Goal: Task Accomplishment & Management: Manage account settings

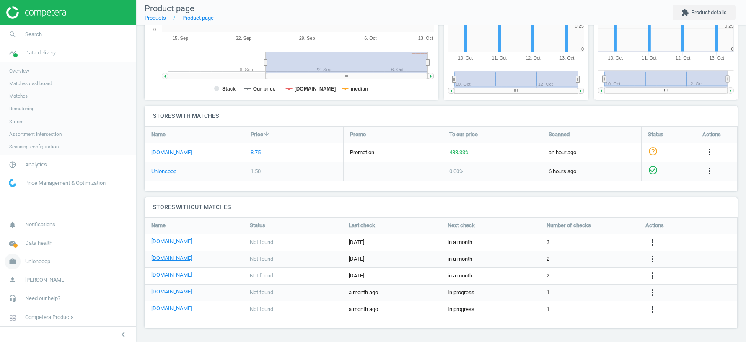
click at [33, 261] on span "Unioncoop" at bounding box center [37, 262] width 25 height 8
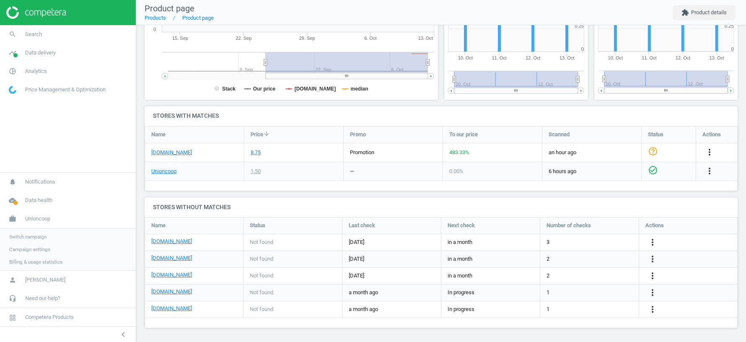
click at [32, 237] on span "Switch campaign" at bounding box center [27, 236] width 37 height 7
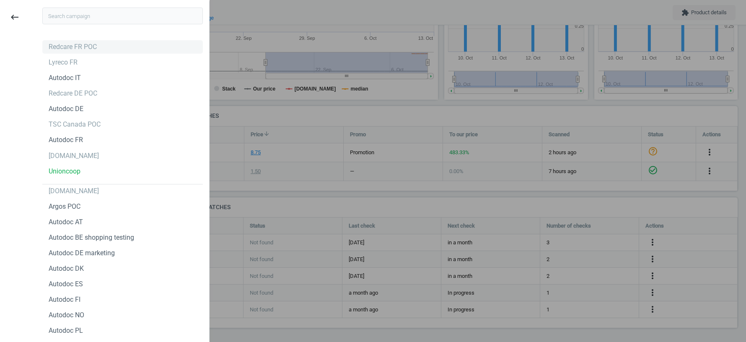
click at [59, 44] on div "Redcare FR POC" at bounding box center [73, 46] width 48 height 9
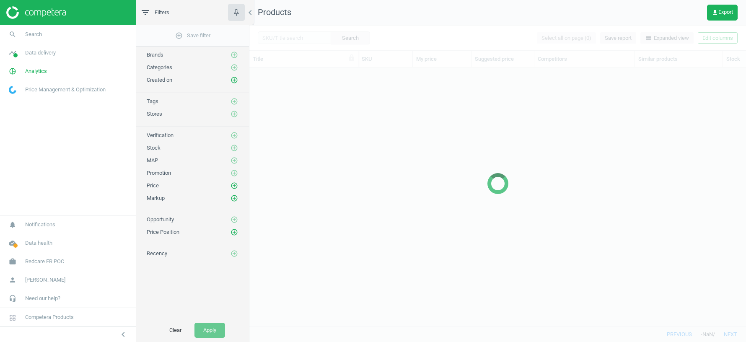
scroll to position [259, 496]
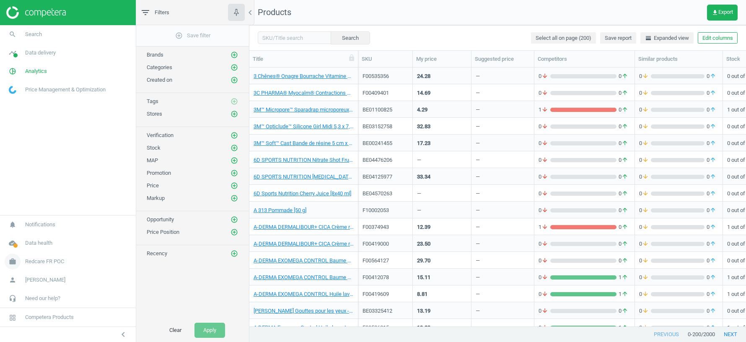
click at [40, 262] on span "Redcare FR POC" at bounding box center [44, 262] width 39 height 8
click at [27, 234] on span "Switch campaign" at bounding box center [27, 236] width 37 height 7
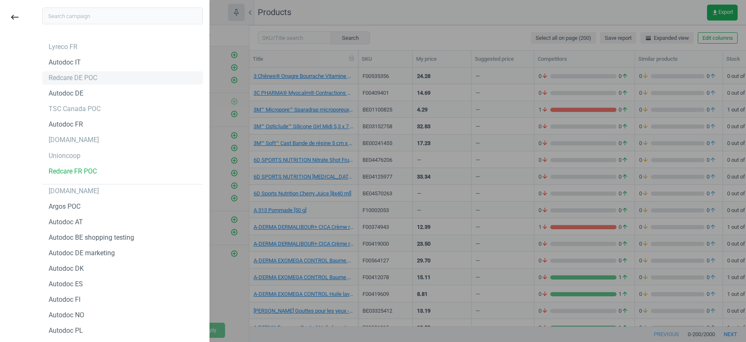
click at [81, 80] on div "Redcare DE POC" at bounding box center [73, 77] width 49 height 9
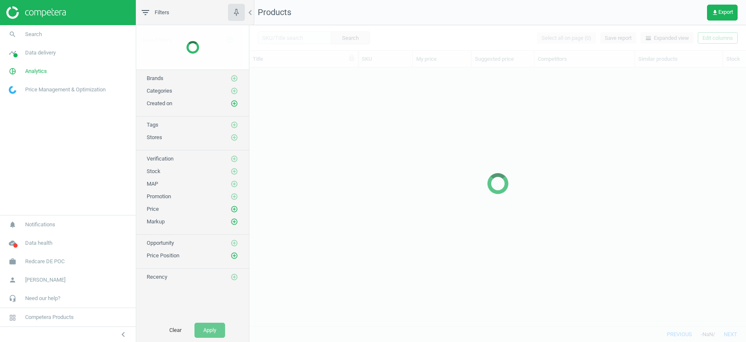
scroll to position [259, 496]
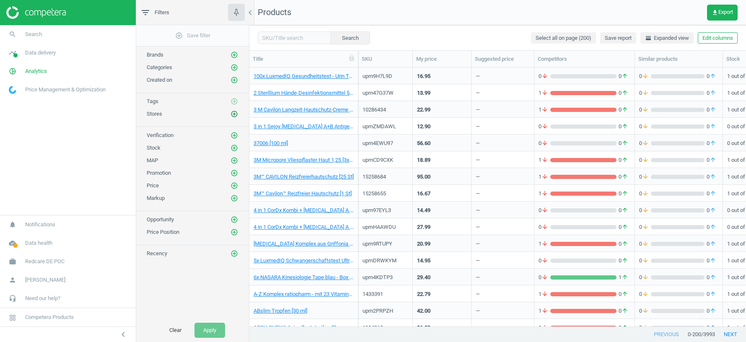
click at [235, 112] on icon "add_circle_outline" at bounding box center [234, 114] width 8 height 8
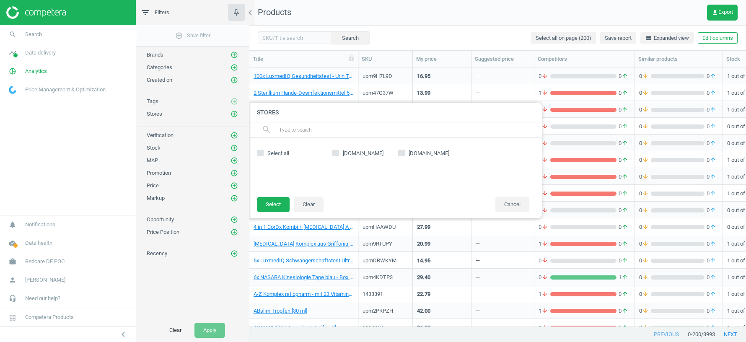
click at [336, 153] on input "[DOMAIN_NAME]" at bounding box center [335, 152] width 5 height 5
click at [337, 153] on input "amazon.de" at bounding box center [335, 152] width 5 height 5
checkbox input "false"
click at [508, 202] on button "Cancel" at bounding box center [512, 204] width 34 height 15
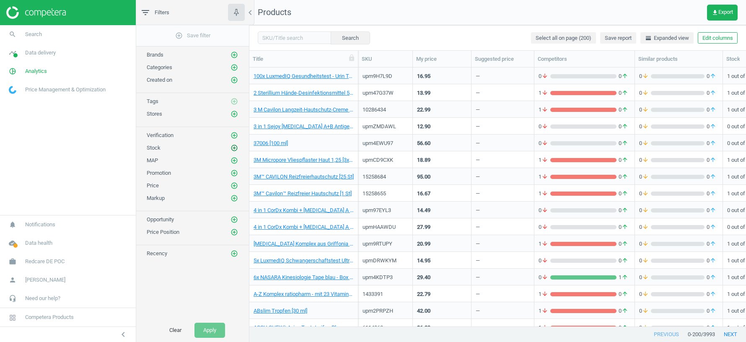
click at [235, 145] on icon "add_circle_outline" at bounding box center [234, 148] width 8 height 8
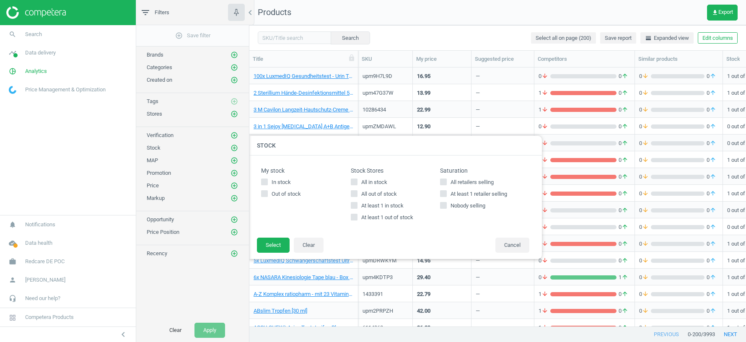
click at [355, 205] on input "At least 1 in stock" at bounding box center [353, 205] width 5 height 5
checkbox input "true"
click at [275, 247] on button "Select" at bounding box center [273, 245] width 33 height 15
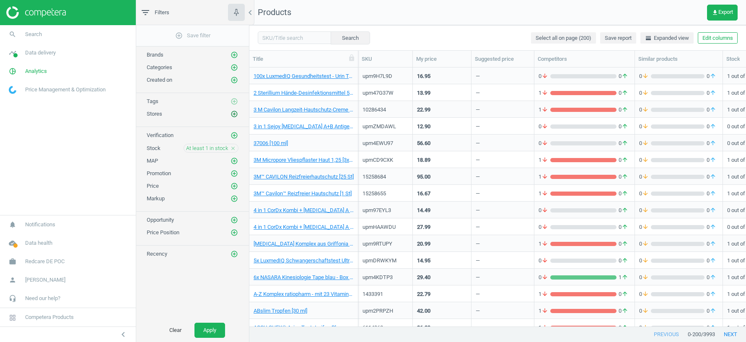
click at [232, 111] on icon "add_circle_outline" at bounding box center [234, 114] width 8 height 8
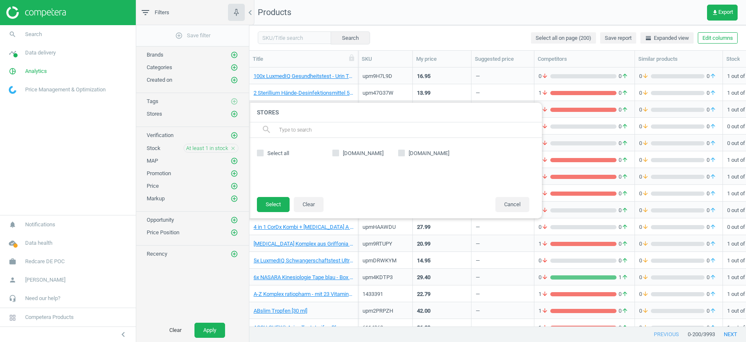
click at [337, 154] on input "amazon.de" at bounding box center [335, 152] width 5 height 5
checkbox input "true"
click at [403, 152] on input "google.de" at bounding box center [401, 152] width 5 height 5
checkbox input "true"
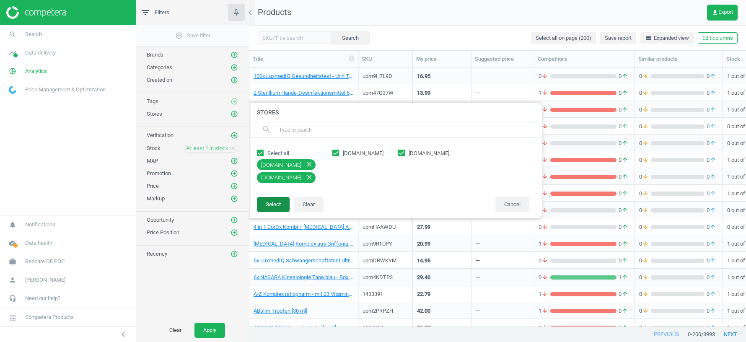
click at [286, 199] on button "Select" at bounding box center [273, 204] width 33 height 15
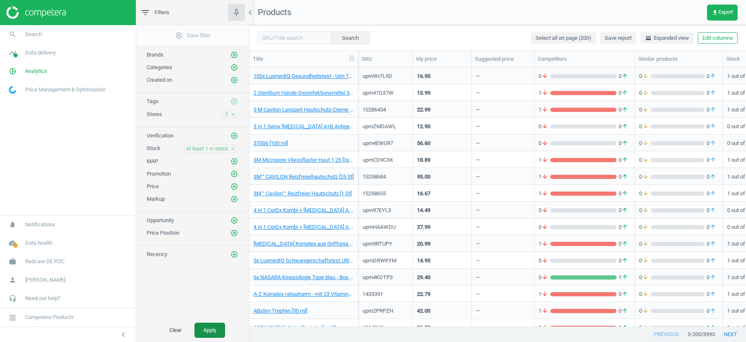
click at [208, 328] on button "Apply" at bounding box center [209, 330] width 31 height 15
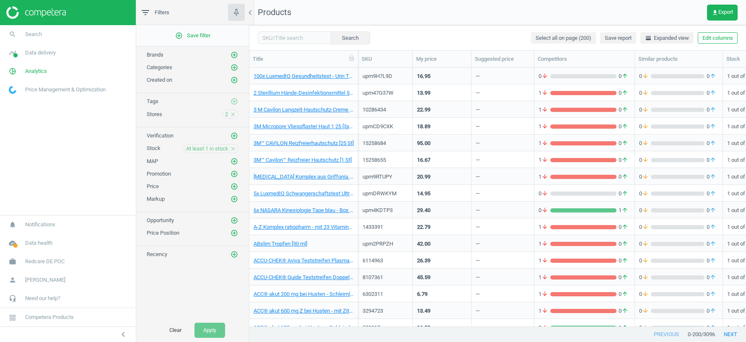
click at [398, 80] on div "upm9H7L9D" at bounding box center [385, 77] width 46 height 10
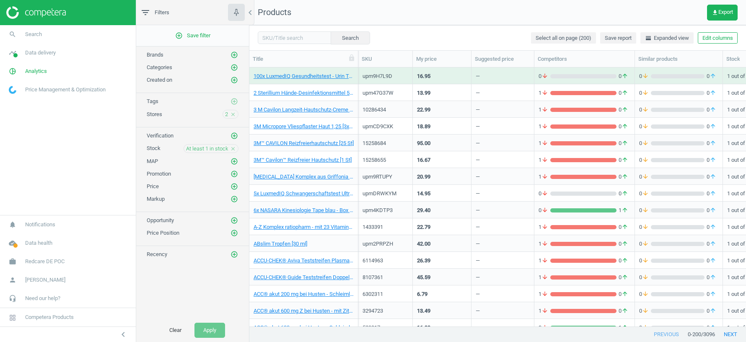
click at [398, 80] on div "upm9H7L9D" at bounding box center [385, 77] width 46 height 10
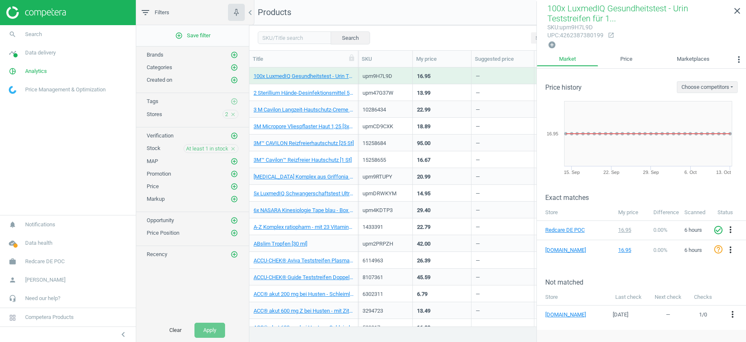
click at [353, 139] on div "3M™ CAVILON Reizfreierhautschutz [25 St]" at bounding box center [303, 142] width 100 height 15
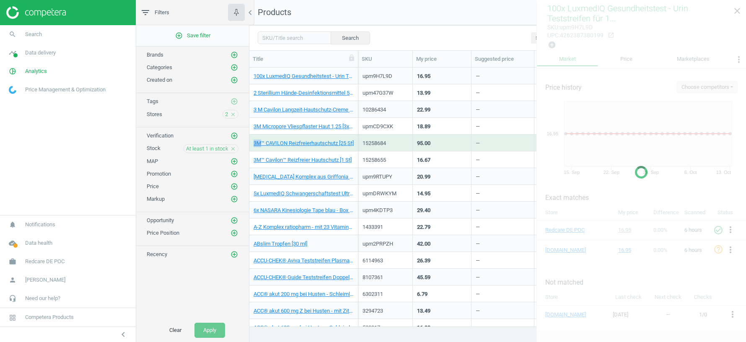
click at [353, 139] on div "3M™ CAVILON Reizfreierhautschutz [25 St]" at bounding box center [303, 142] width 100 height 15
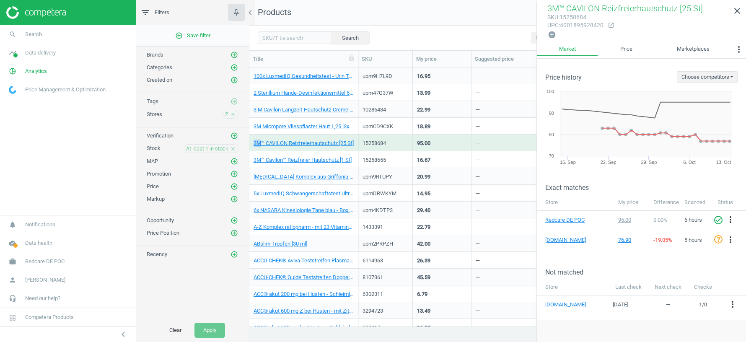
click at [353, 139] on div "3M™ CAVILON Reizfreierhautschutz [25 St]" at bounding box center [303, 142] width 100 height 15
click at [330, 139] on div "3M™ CAVILON Reizfreierhautschutz [25 St]" at bounding box center [303, 142] width 100 height 15
click at [318, 141] on link "3M™ CAVILON Reizfreierhautschutz [25 St]" at bounding box center [303, 144] width 100 height 8
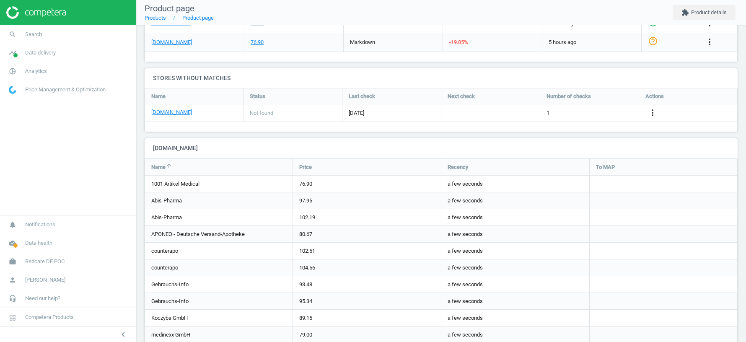
scroll to position [373, 0]
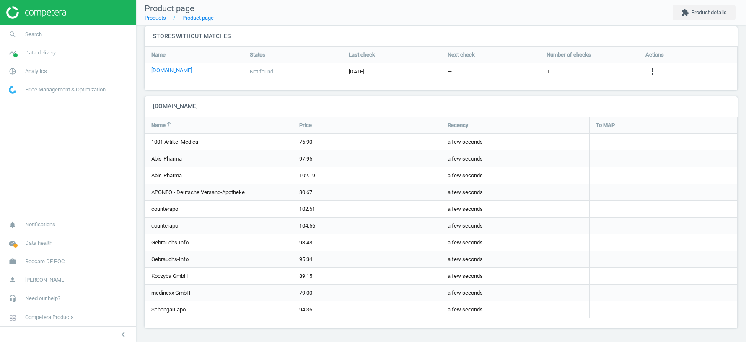
click at [429, 5] on nav "Product page Products Product page extension Product details" at bounding box center [441, 12] width 610 height 25
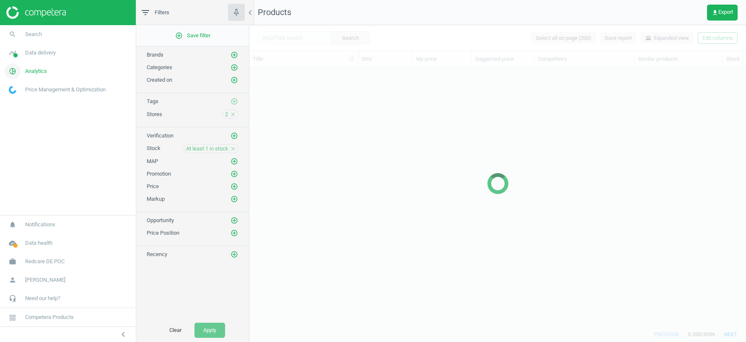
scroll to position [259, 496]
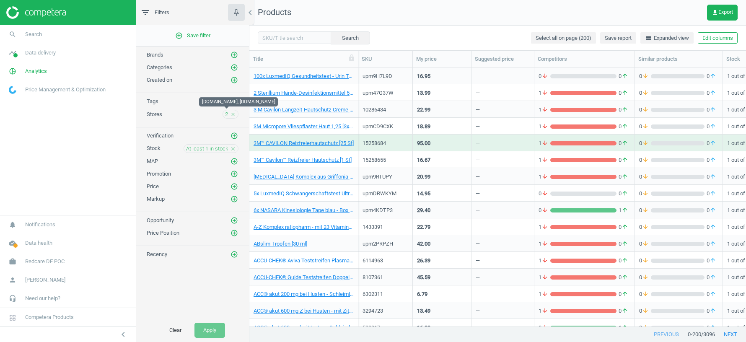
click at [227, 112] on span "2" at bounding box center [226, 115] width 3 height 8
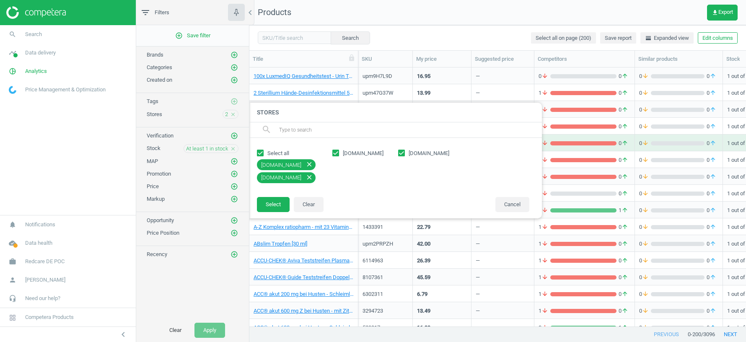
click at [337, 150] on input "amazon.de" at bounding box center [335, 152] width 5 height 5
checkbox input "false"
click at [277, 205] on button "Select" at bounding box center [273, 204] width 33 height 15
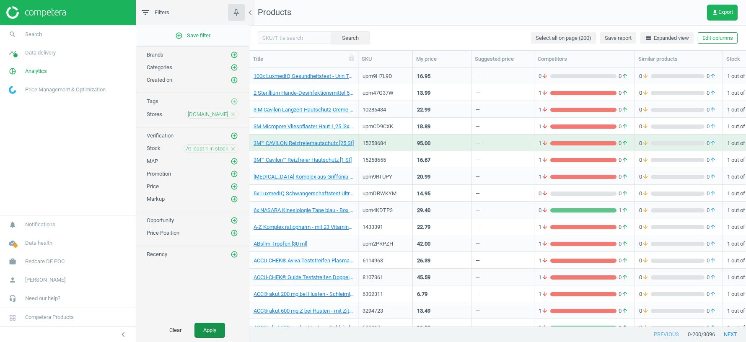
click at [209, 330] on button "Apply" at bounding box center [209, 330] width 31 height 15
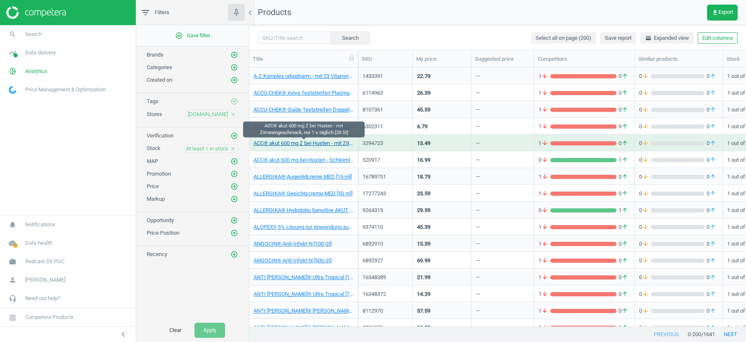
click at [331, 142] on link "ACC® akut 600 mg Z bei Husten - mit Zitronengeschmack, nur 1 x täglich [20 St]" at bounding box center [303, 144] width 100 height 8
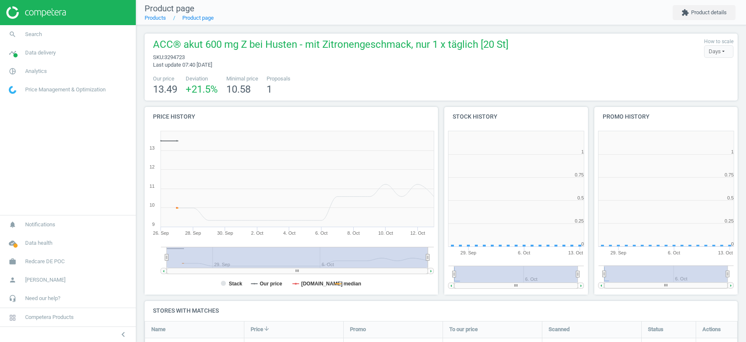
scroll to position [168, 144]
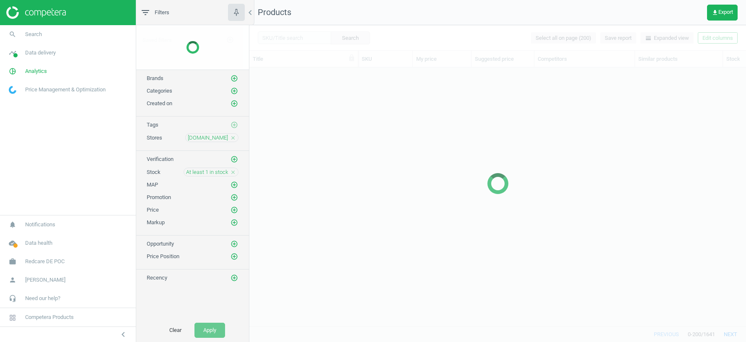
scroll to position [259, 496]
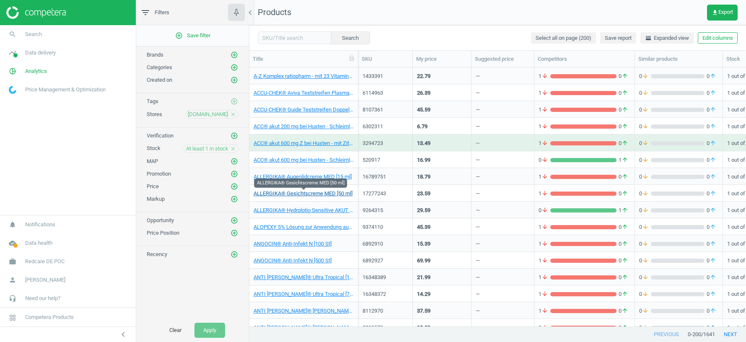
click at [305, 194] on link "ALLERGIKA® Gesichtscreme MED [50 ml]" at bounding box center [302, 194] width 99 height 8
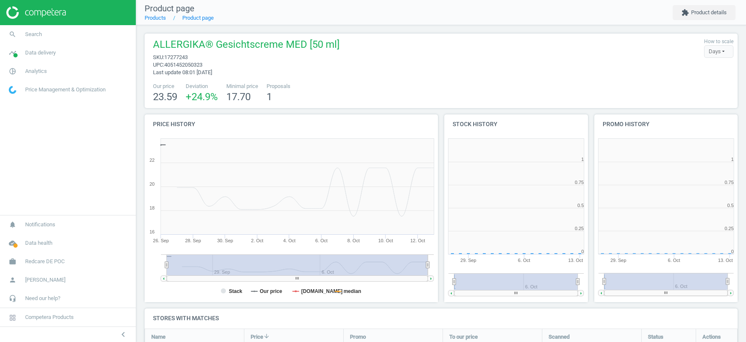
scroll to position [168, 144]
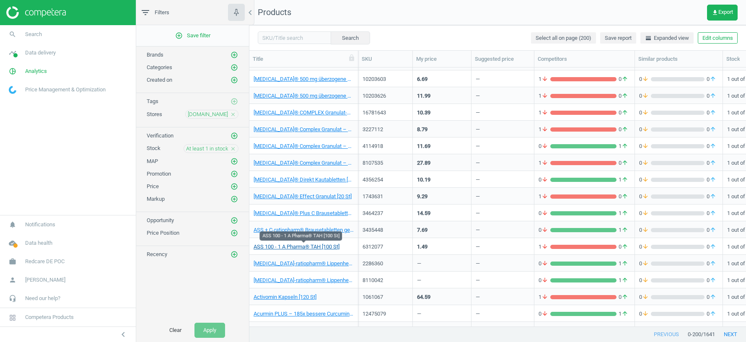
click at [318, 244] on link "ASS 100 - 1 A Pharma® TAH [100 St]" at bounding box center [296, 247] width 86 height 8
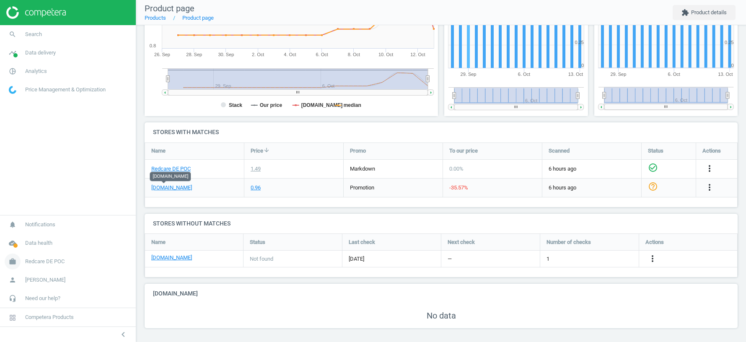
click at [40, 262] on span "Redcare DE POC" at bounding box center [44, 262] width 39 height 8
click at [34, 240] on span "Switch campaign" at bounding box center [27, 236] width 37 height 7
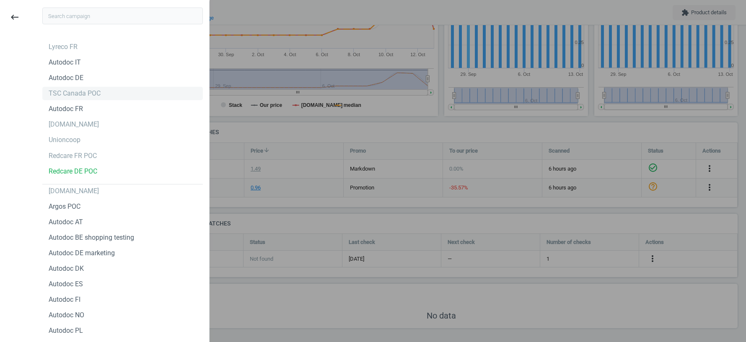
click at [83, 96] on div "TSC Canada POC" at bounding box center [75, 93] width 52 height 9
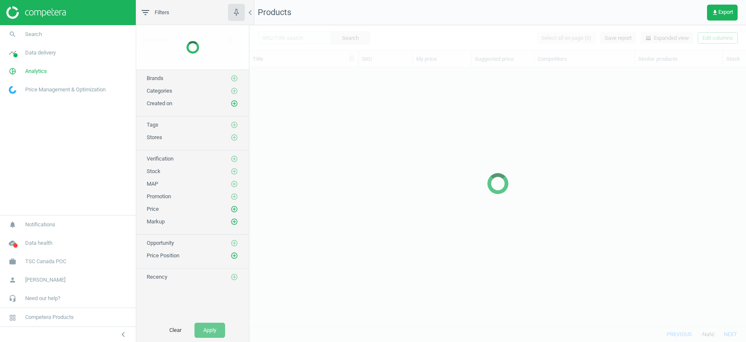
scroll to position [259, 496]
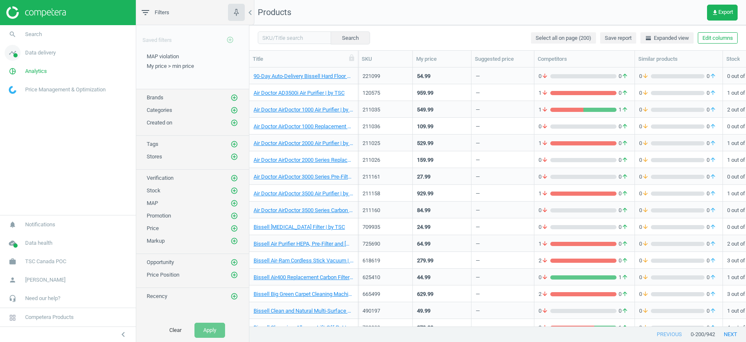
click at [54, 51] on span "Data delivery" at bounding box center [40, 53] width 31 height 8
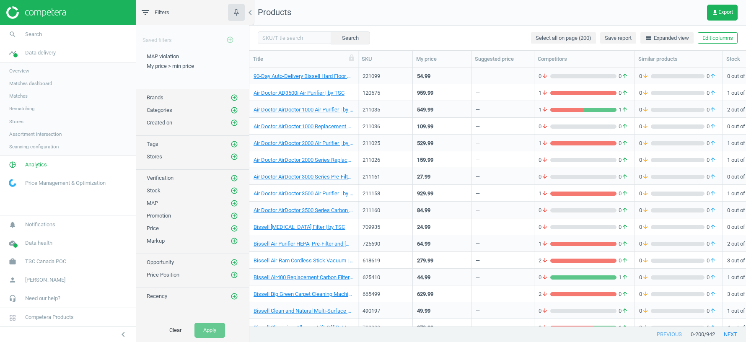
click at [25, 149] on span "Scanning configuration" at bounding box center [33, 146] width 49 height 7
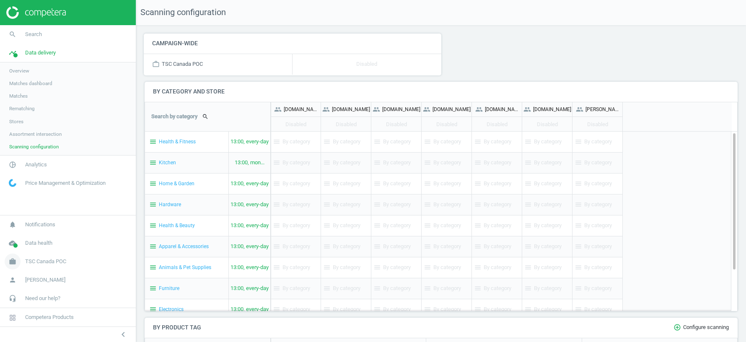
click at [46, 261] on span "TSC Canada POC" at bounding box center [45, 262] width 41 height 8
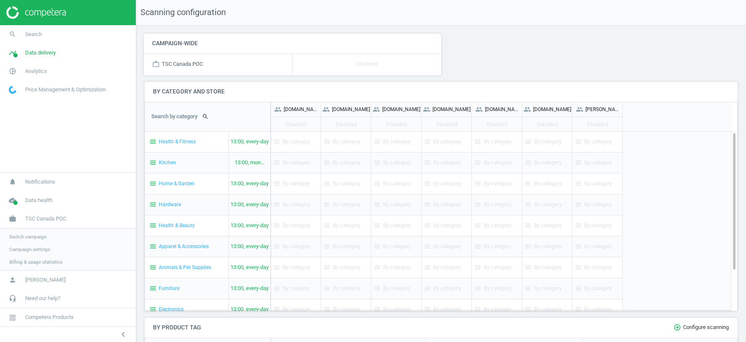
click at [34, 234] on span "Switch campaign" at bounding box center [27, 236] width 37 height 7
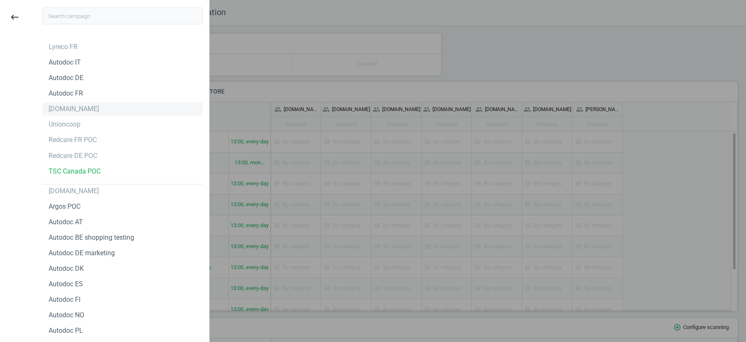
click at [61, 108] on div "[DOMAIN_NAME]" at bounding box center [74, 108] width 50 height 9
